Goal: Task Accomplishment & Management: Use online tool/utility

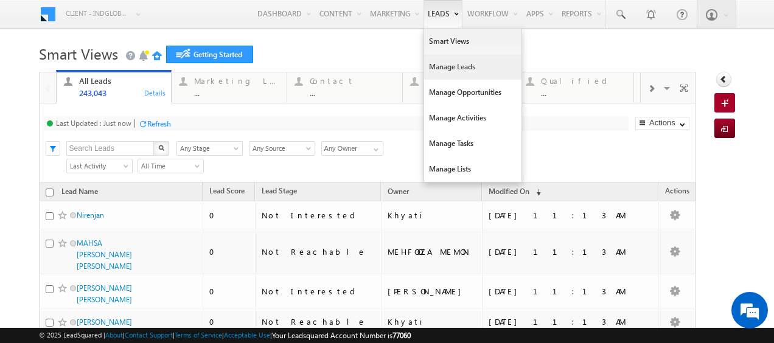
click at [431, 60] on link "Manage Leads" at bounding box center [472, 67] width 97 height 26
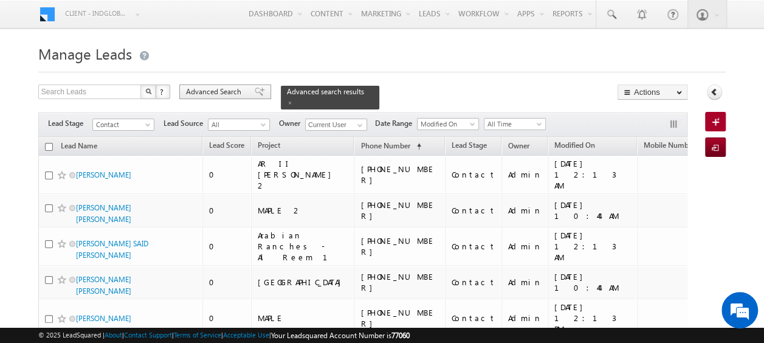
click at [212, 91] on span "Advanced Search" at bounding box center [215, 91] width 59 height 11
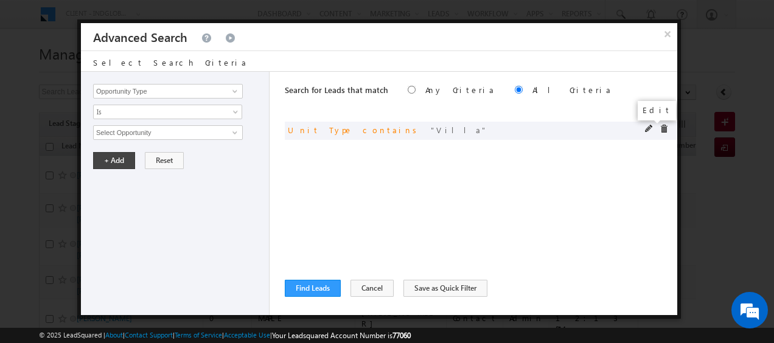
click at [645, 131] on span at bounding box center [649, 129] width 9 height 9
drag, startPoint x: 149, startPoint y: 134, endPoint x: 76, endPoint y: 130, distance: 73.1
type input "town"
click at [118, 159] on button "+ Add" at bounding box center [114, 160] width 42 height 17
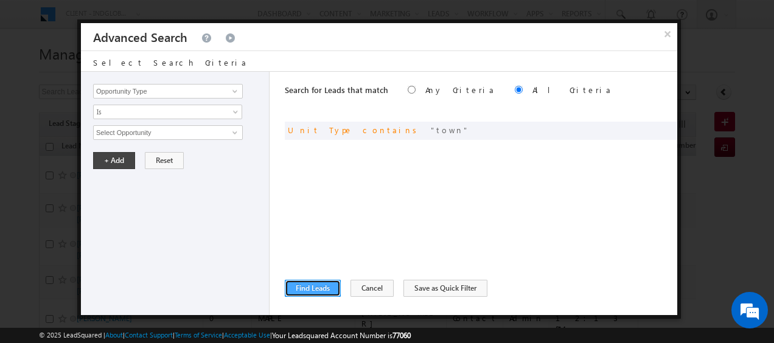
click at [311, 290] on button "Find Leads" at bounding box center [313, 288] width 56 height 17
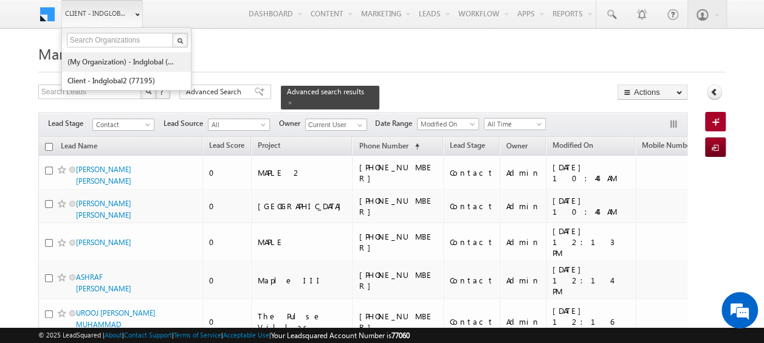
click at [103, 63] on link "(My Organization) - indglobal (48060)" at bounding box center [122, 61] width 111 height 19
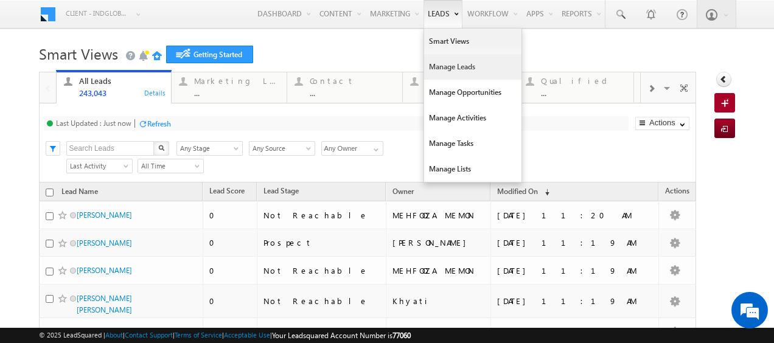
click at [436, 66] on link "Manage Leads" at bounding box center [472, 67] width 97 height 26
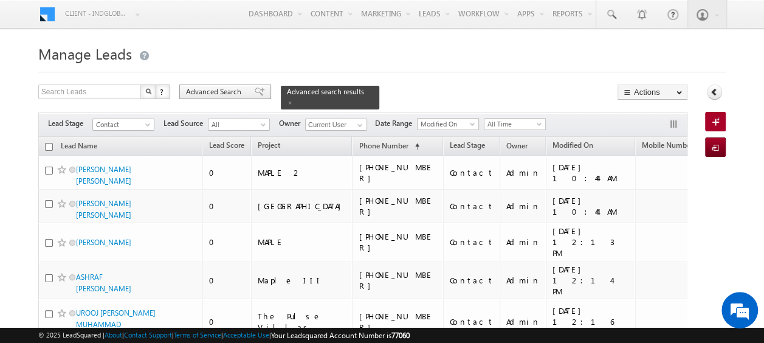
click at [235, 91] on span "Advanced Search" at bounding box center [215, 91] width 59 height 11
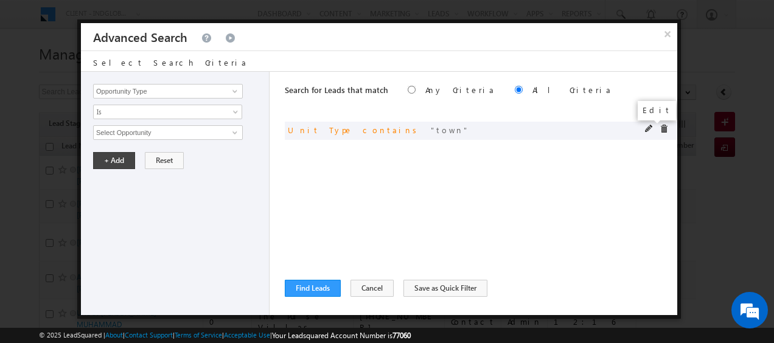
click at [646, 130] on span at bounding box center [649, 129] width 9 height 9
drag, startPoint x: 125, startPoint y: 135, endPoint x: 67, endPoint y: 132, distance: 58.5
type input "villa"
click at [122, 161] on button "+ Add" at bounding box center [114, 160] width 42 height 17
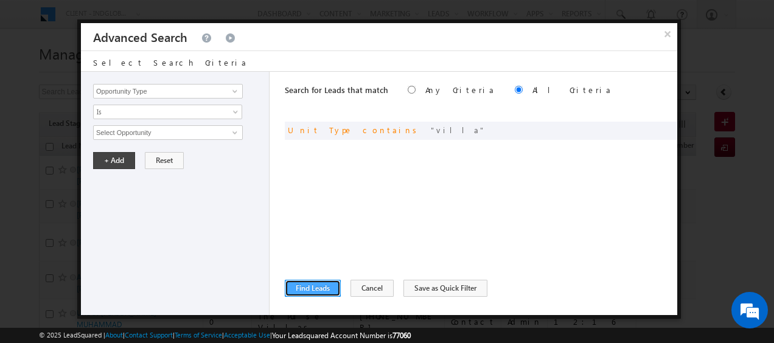
click at [317, 292] on button "Find Leads" at bounding box center [313, 288] width 56 height 17
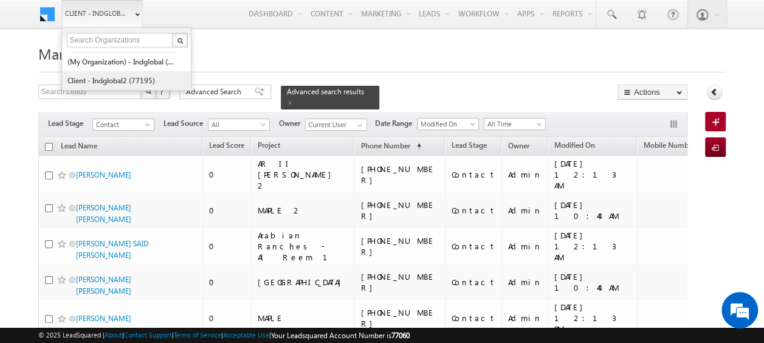
click at [117, 80] on link "Client - indglobal2 (77195)" at bounding box center [122, 80] width 111 height 19
